Goal: Task Accomplishment & Management: Complete application form

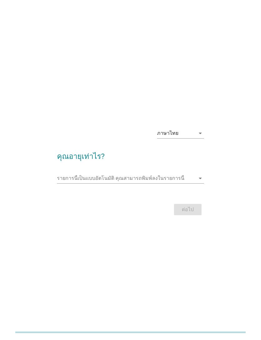
click at [198, 137] on icon "arrow_drop_down" at bounding box center [200, 133] width 8 height 8
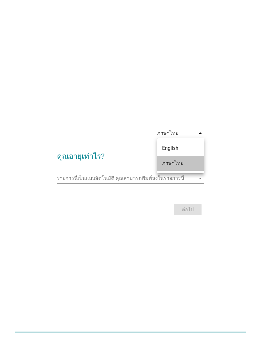
click at [183, 165] on div "ภาษาไทย" at bounding box center [180, 163] width 37 height 8
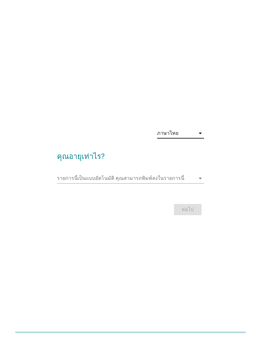
click at [195, 183] on input "รายการนี้เป็นแบบอัตโนมัติ คุณสามารถพิมพ์ลงในรายการนี้" at bounding box center [126, 178] width 138 height 10
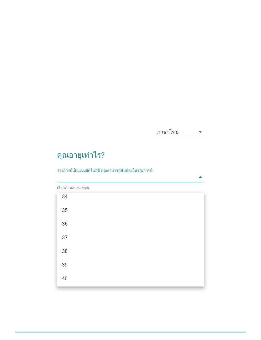
scroll to position [220, 0]
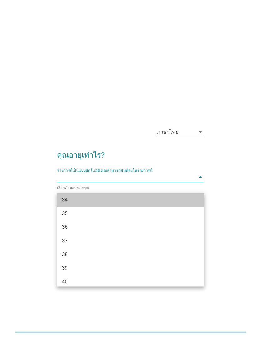
click at [143, 198] on div "34" at bounding box center [125, 200] width 126 height 8
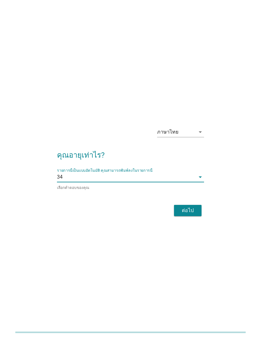
click at [189, 214] on div "ต่อไป" at bounding box center [188, 211] width 18 height 8
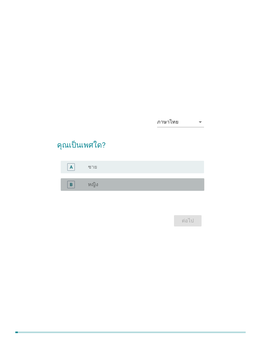
click at [181, 188] on div "radio_button_unchecked หญิง" at bounding box center [141, 184] width 106 height 6
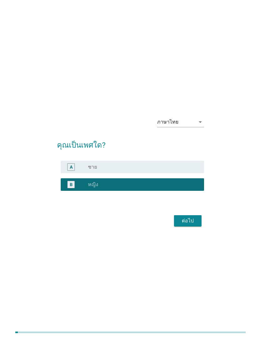
click at [188, 224] on div "ต่อไป" at bounding box center [188, 221] width 18 height 8
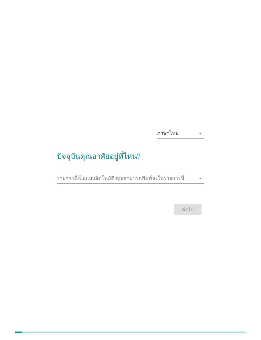
click at [191, 183] on input "รายการนี้เป็นแบบอัตโนมัติ คุณสามารถพิมพ์ลงในรายการนี้" at bounding box center [126, 178] width 138 height 10
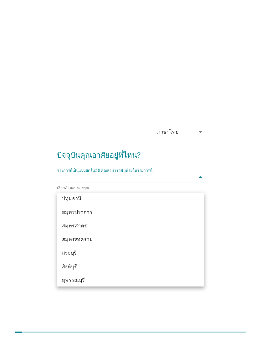
scroll to position [603, 0]
click at [150, 209] on div "สมุทรปราการ" at bounding box center [125, 212] width 126 height 8
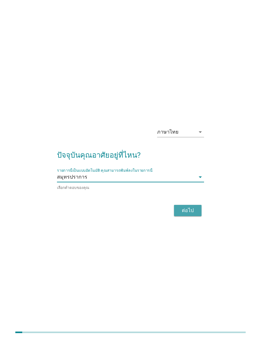
click at [189, 214] on div "ต่อไป" at bounding box center [188, 211] width 18 height 8
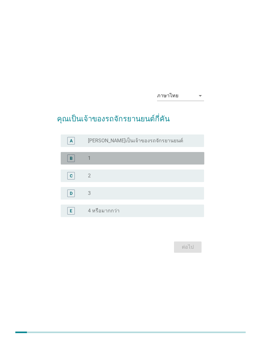
click at [180, 161] on div "radio_button_unchecked 1" at bounding box center [141, 158] width 106 height 6
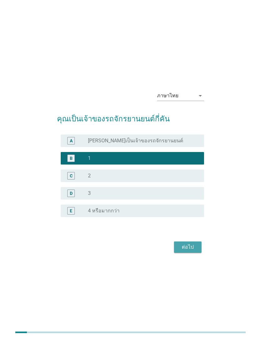
click at [185, 251] on div "ต่อไป" at bounding box center [188, 247] width 18 height 8
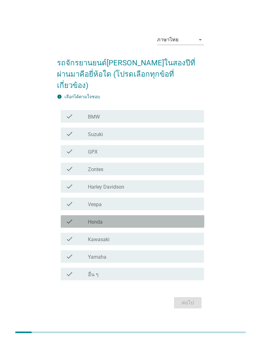
click at [166, 225] on div "check_box_outline_blank Honda" at bounding box center [143, 222] width 111 height 8
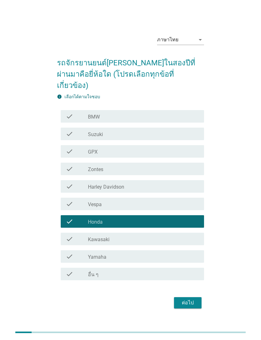
click at [183, 306] on div "ต่อไป" at bounding box center [188, 303] width 18 height 8
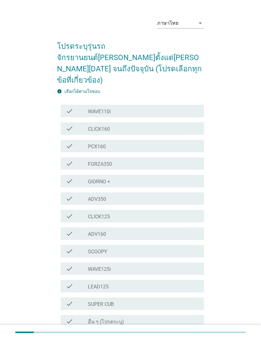
scroll to position [39, 0]
